Goal: Task Accomplishment & Management: Use online tool/utility

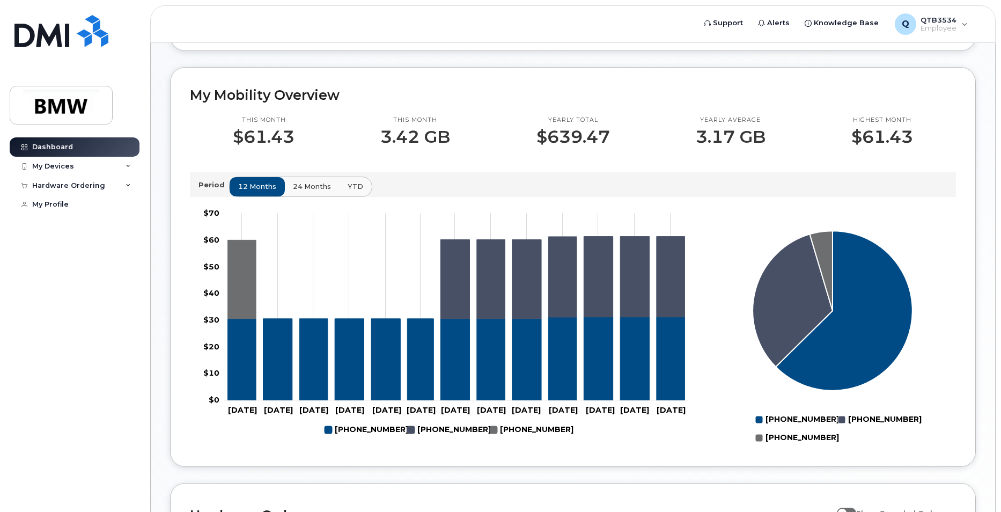
scroll to position [263, 0]
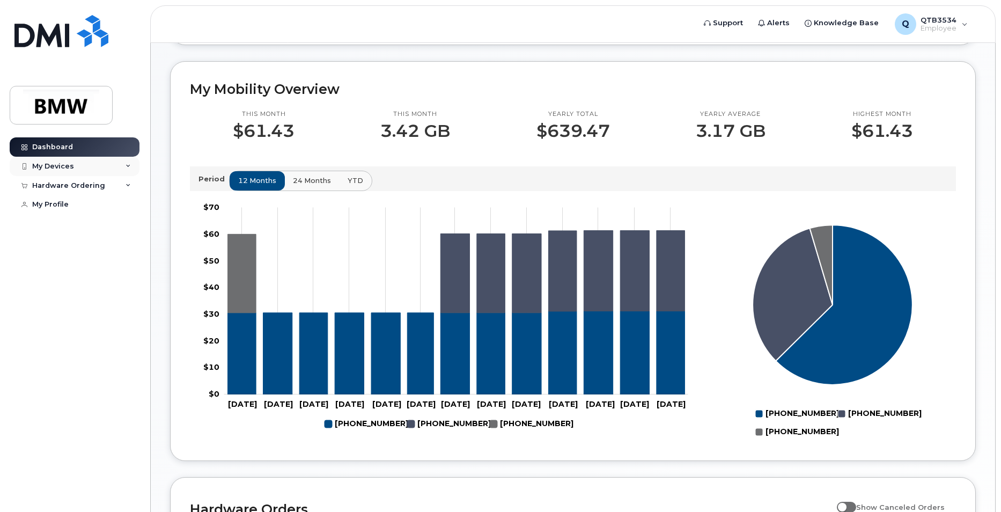
click at [56, 166] on div "My Devices" at bounding box center [53, 166] width 42 height 9
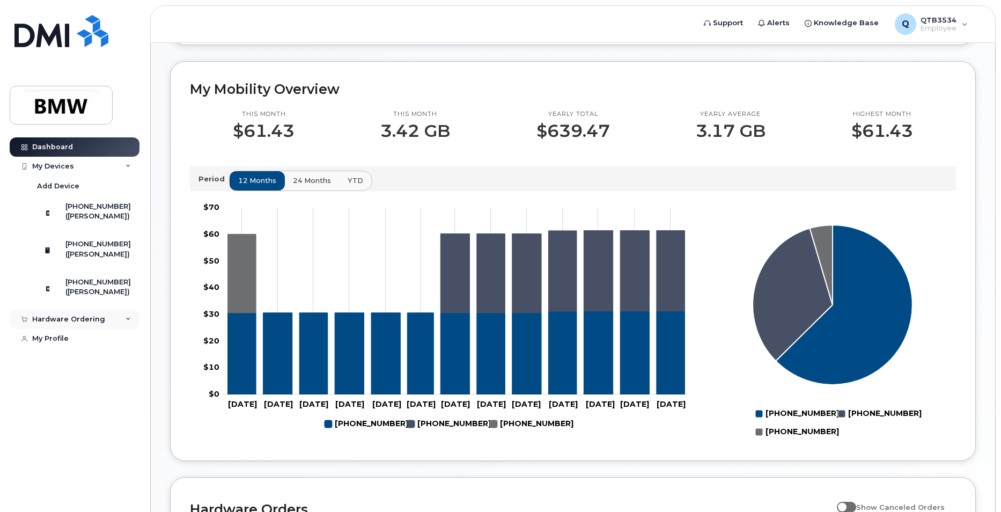
click at [128, 322] on icon at bounding box center [128, 319] width 5 height 5
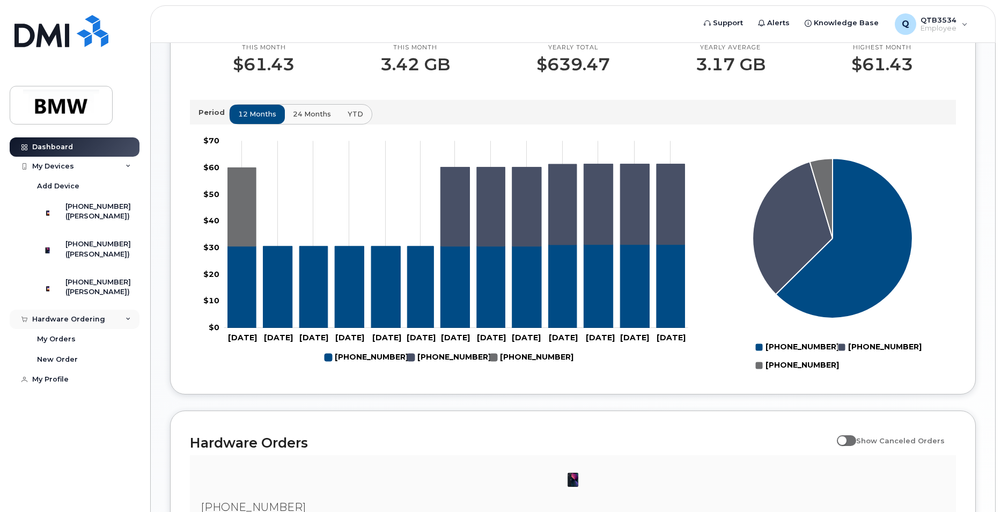
scroll to position [388, 0]
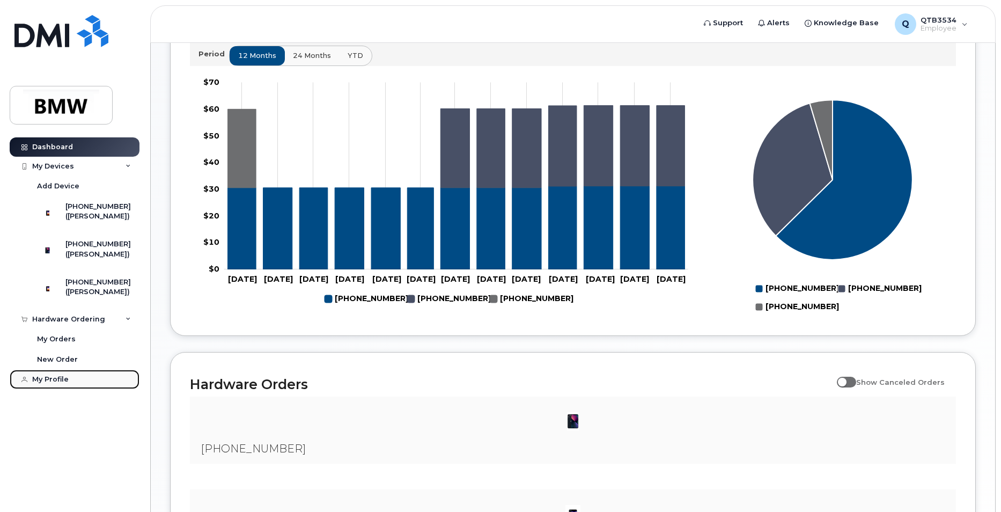
click at [41, 384] on div "My Profile" at bounding box center [50, 379] width 36 height 9
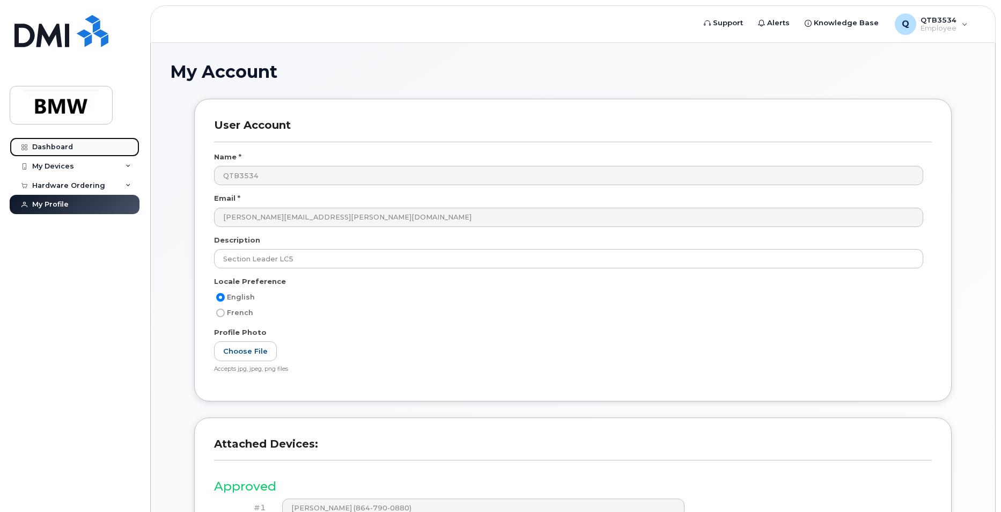
click at [48, 149] on div "Dashboard" at bounding box center [52, 147] width 41 height 9
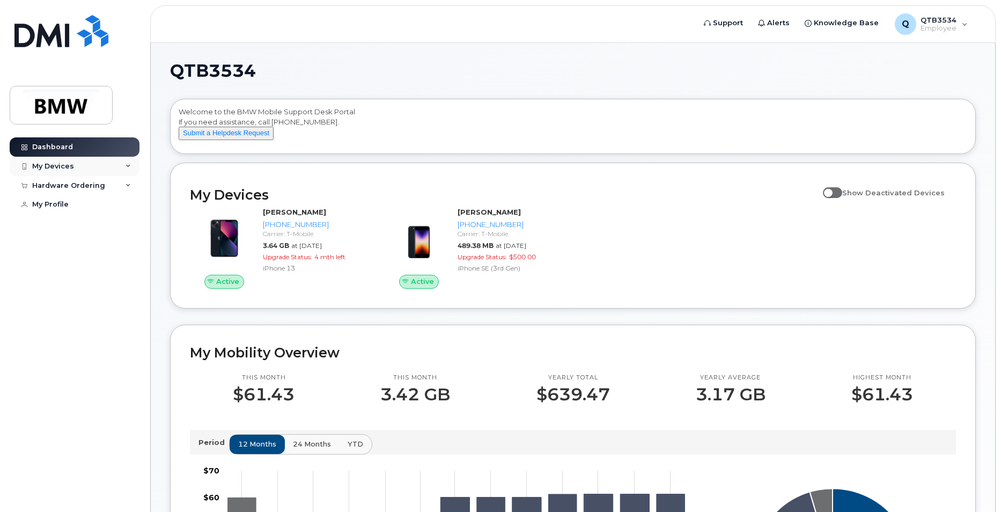
click at [58, 166] on div "My Devices" at bounding box center [53, 166] width 42 height 9
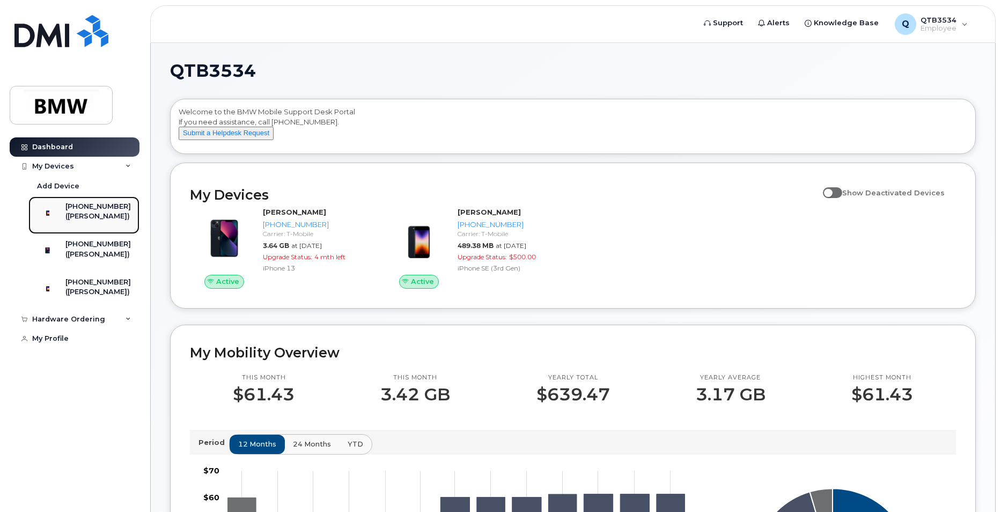
click at [89, 219] on div "([PERSON_NAME])" at bounding box center [97, 216] width 65 height 10
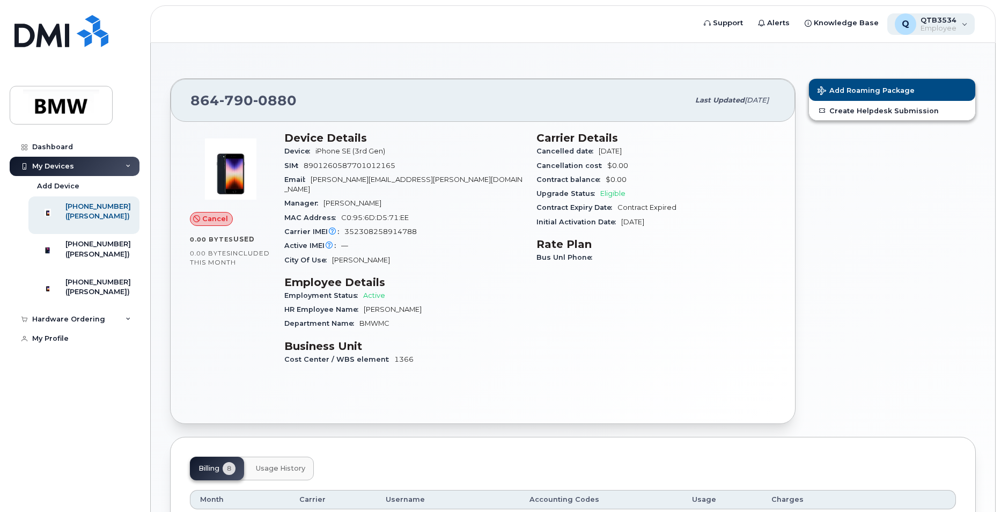
click at [961, 23] on div "Q QTB3534 Employee" at bounding box center [932, 23] width 88 height 21
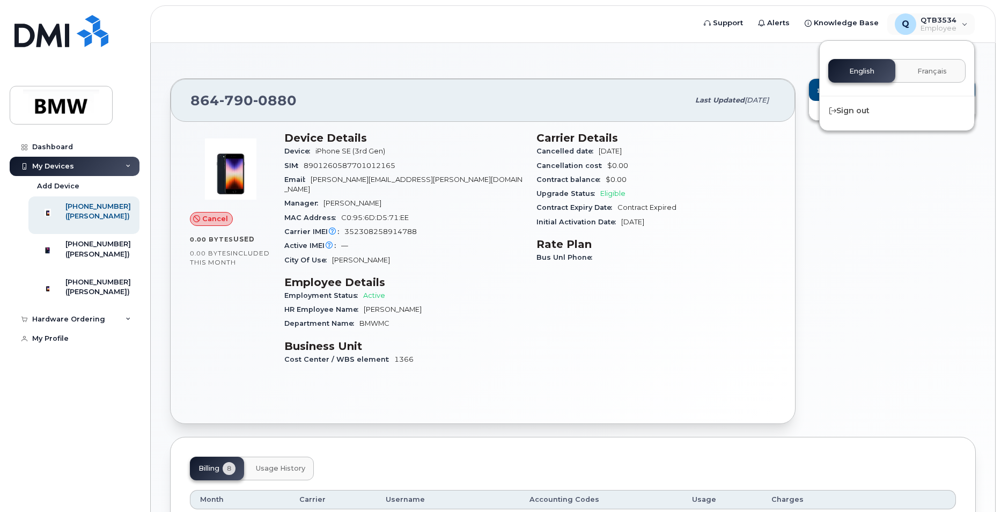
click at [916, 206] on div "Add Roaming Package Create Helpdesk Submission" at bounding box center [892, 251] width 180 height 358
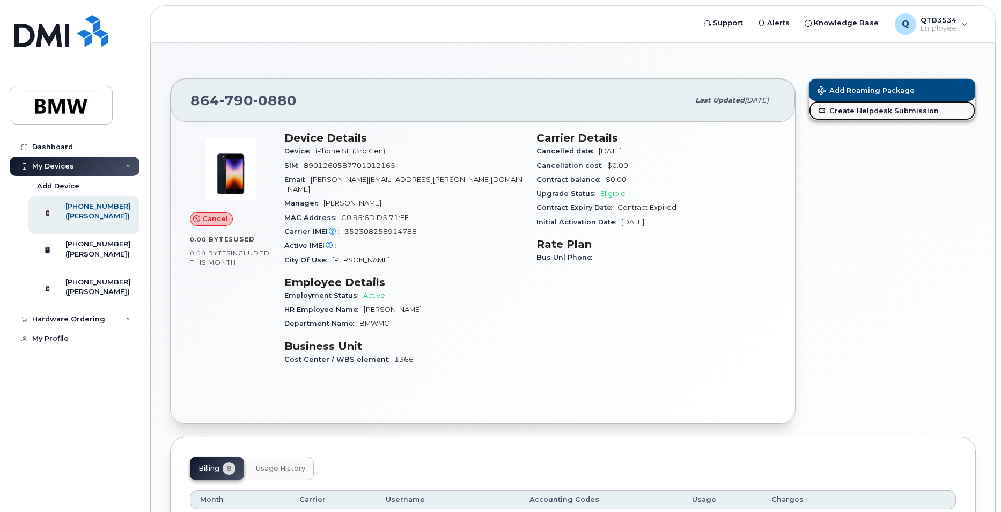
click at [870, 109] on link "Create Helpdesk Submission" at bounding box center [892, 110] width 166 height 19
drag, startPoint x: 101, startPoint y: 31, endPoint x: 374, endPoint y: 48, distance: 273.1
click at [374, 48] on div "864 790 0880 Last updated Jan 14, 2025 Cancel 0.00 Bytes  used 0.00 Bytes  incl…" at bounding box center [573, 412] width 845 height 739
